Goal: Task Accomplishment & Management: Manage account settings

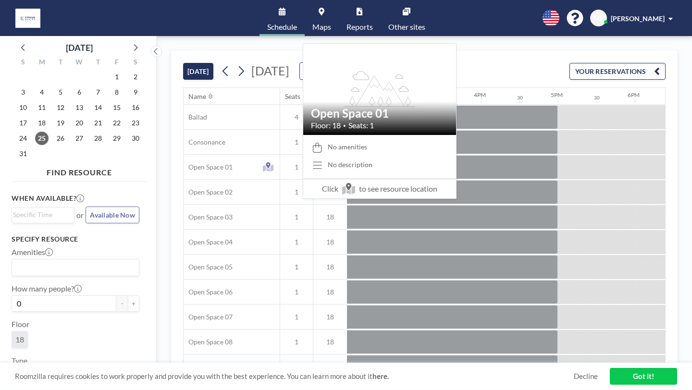
scroll to position [0, 1113]
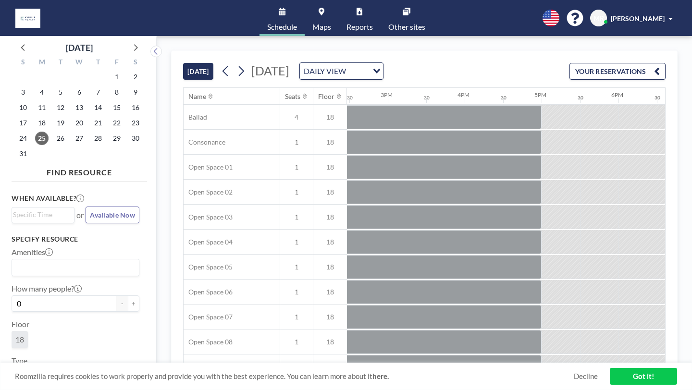
click at [330, 23] on span "Maps" at bounding box center [322, 27] width 19 height 8
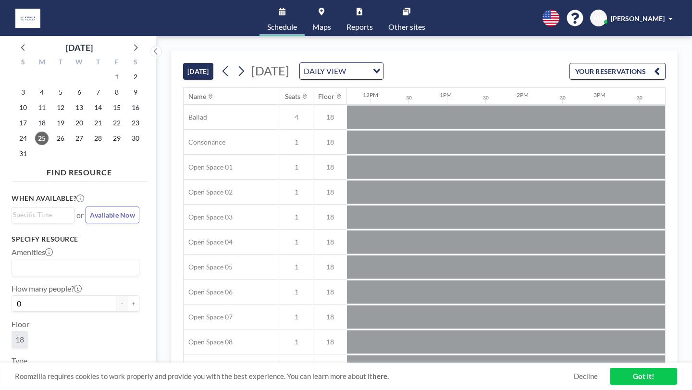
scroll to position [0, 1050]
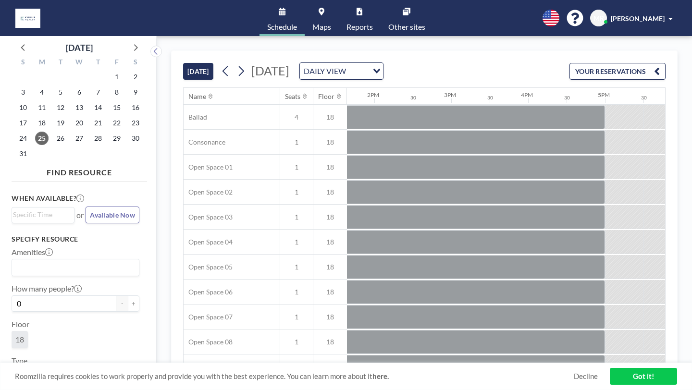
click at [334, 23] on link "Maps" at bounding box center [322, 18] width 34 height 36
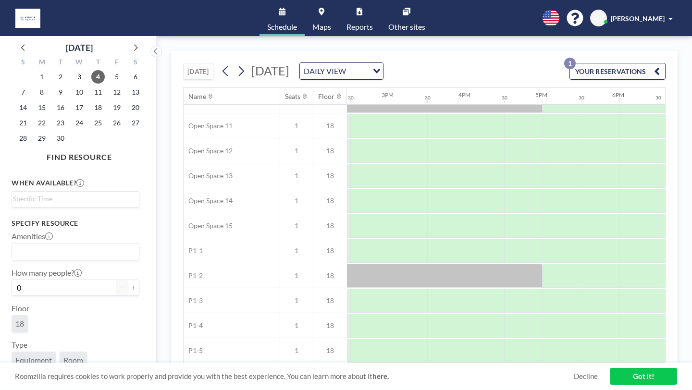
scroll to position [292, 1113]
drag, startPoint x: 498, startPoint y: 342, endPoint x: 659, endPoint y: 340, distance: 161.1
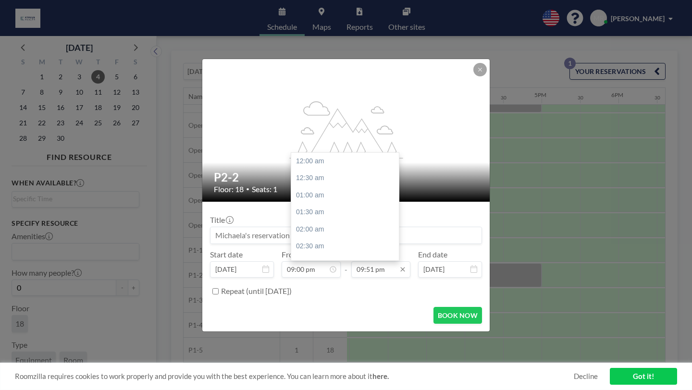
click at [383, 262] on input "09:51 pm" at bounding box center [380, 270] width 59 height 16
click at [376, 262] on input "09:51 pm" at bounding box center [380, 270] width 59 height 16
click at [355, 238] on div "05:00 am" at bounding box center [345, 246] width 108 height 17
click at [371, 262] on input "05:00 am" at bounding box center [380, 270] width 59 height 16
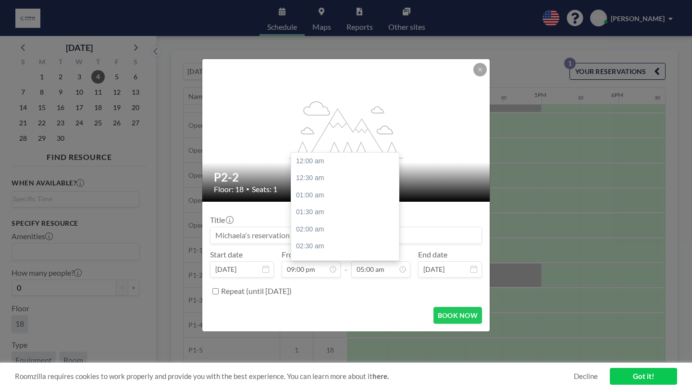
scroll to position [153, 0]
click at [366, 262] on input "05:00 am" at bounding box center [380, 270] width 59 height 16
click at [339, 240] on div "05:00 pm" at bounding box center [345, 248] width 108 height 17
type input "05:00 pm"
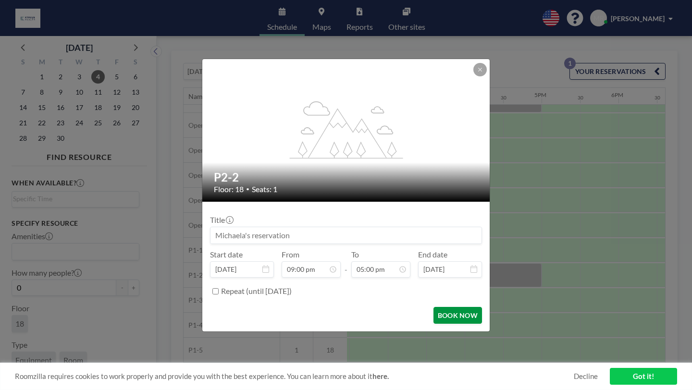
click at [434, 307] on button "BOOK NOW" at bounding box center [458, 315] width 49 height 17
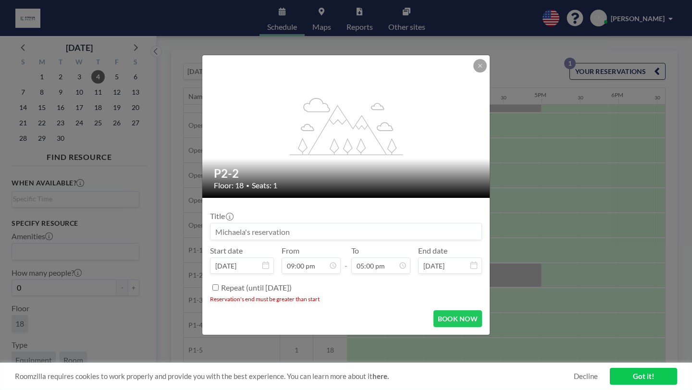
scroll to position [522, 0]
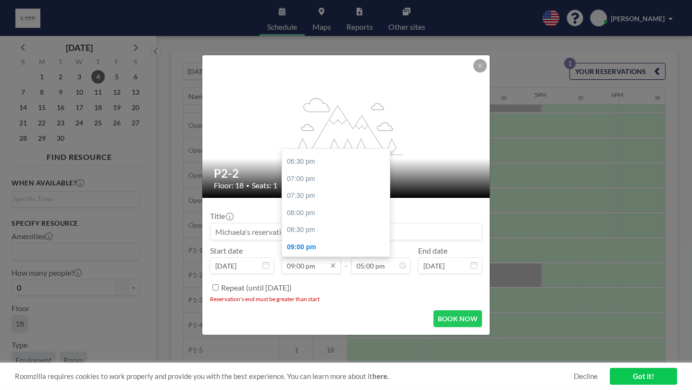
click at [305, 258] on input "09:00 pm" at bounding box center [311, 266] width 59 height 16
click at [322, 261] on div "09:00 am" at bounding box center [336, 269] width 108 height 17
type input "09:00 am"
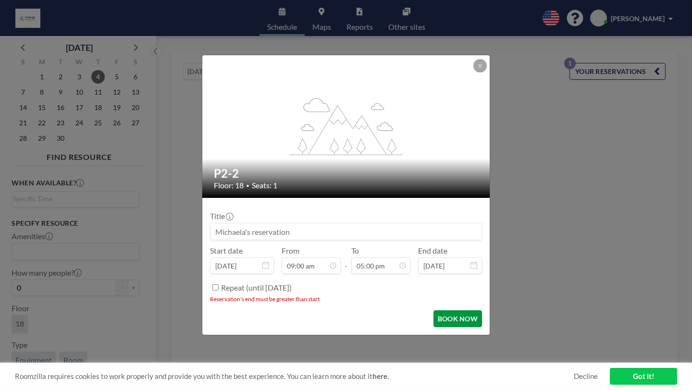
scroll to position [522, 0]
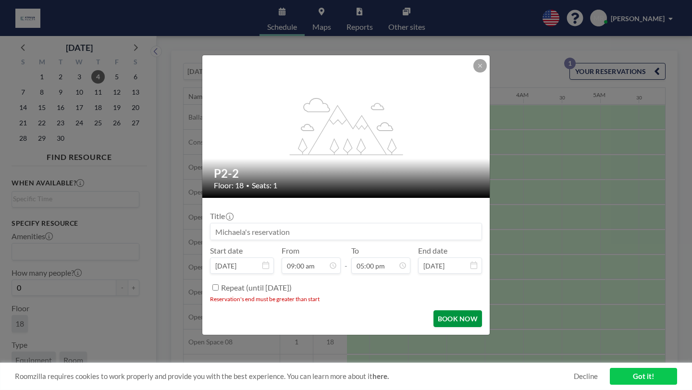
click at [434, 311] on button "BOOK NOW" at bounding box center [458, 319] width 49 height 17
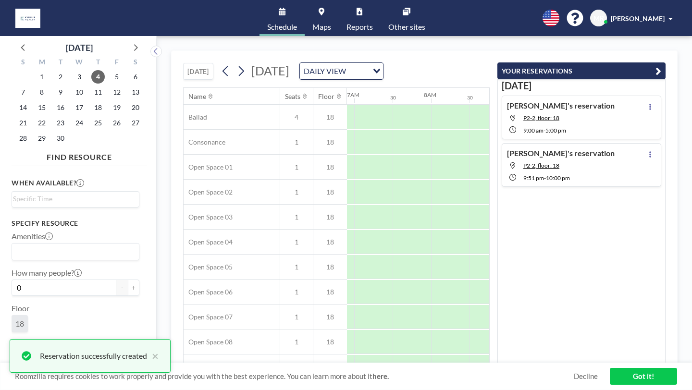
scroll to position [0, 0]
click at [651, 151] on icon at bounding box center [651, 154] width 2 height 6
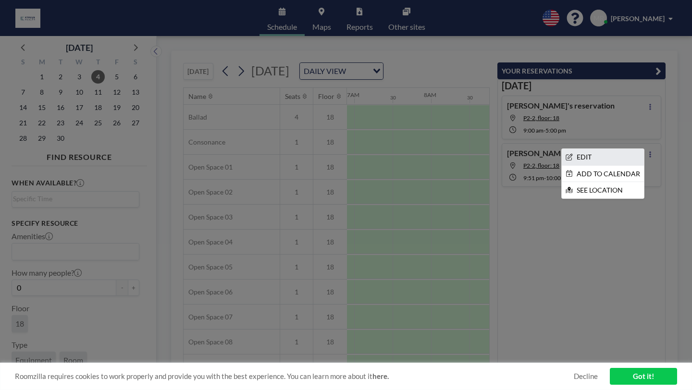
click at [616, 149] on li "EDIT" at bounding box center [603, 157] width 82 height 16
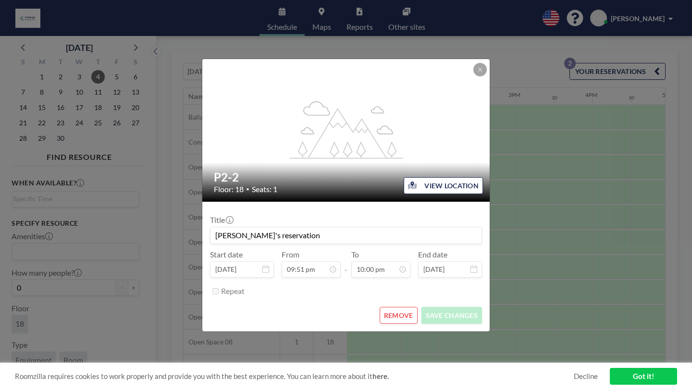
scroll to position [0, 1113]
click at [389, 307] on button "REMOVE" at bounding box center [399, 315] width 38 height 17
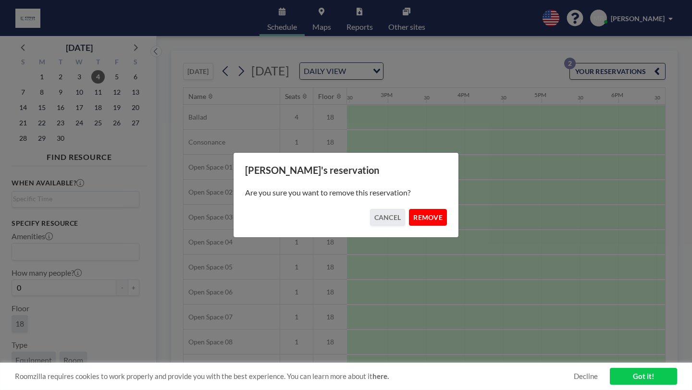
click at [418, 218] on button "REMOVE" at bounding box center [428, 217] width 38 height 17
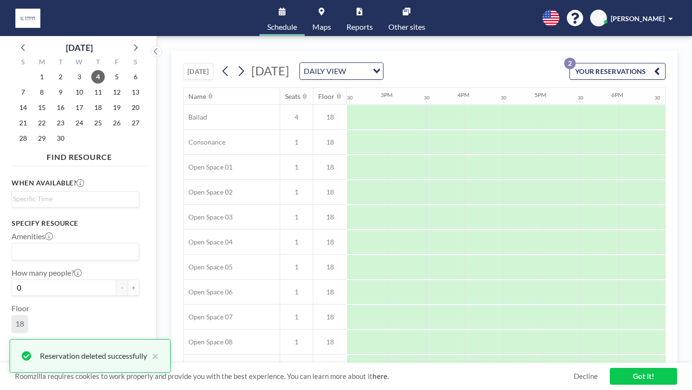
click at [633, 63] on button "YOUR RESERVATIONS 2" at bounding box center [618, 71] width 96 height 17
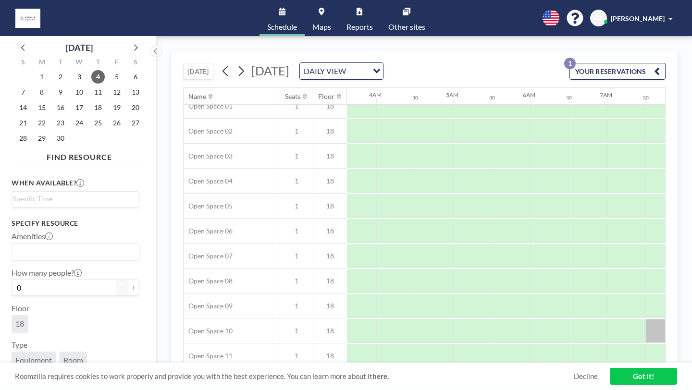
scroll to position [61, 0]
